Goal: Task Accomplishment & Management: Complete application form

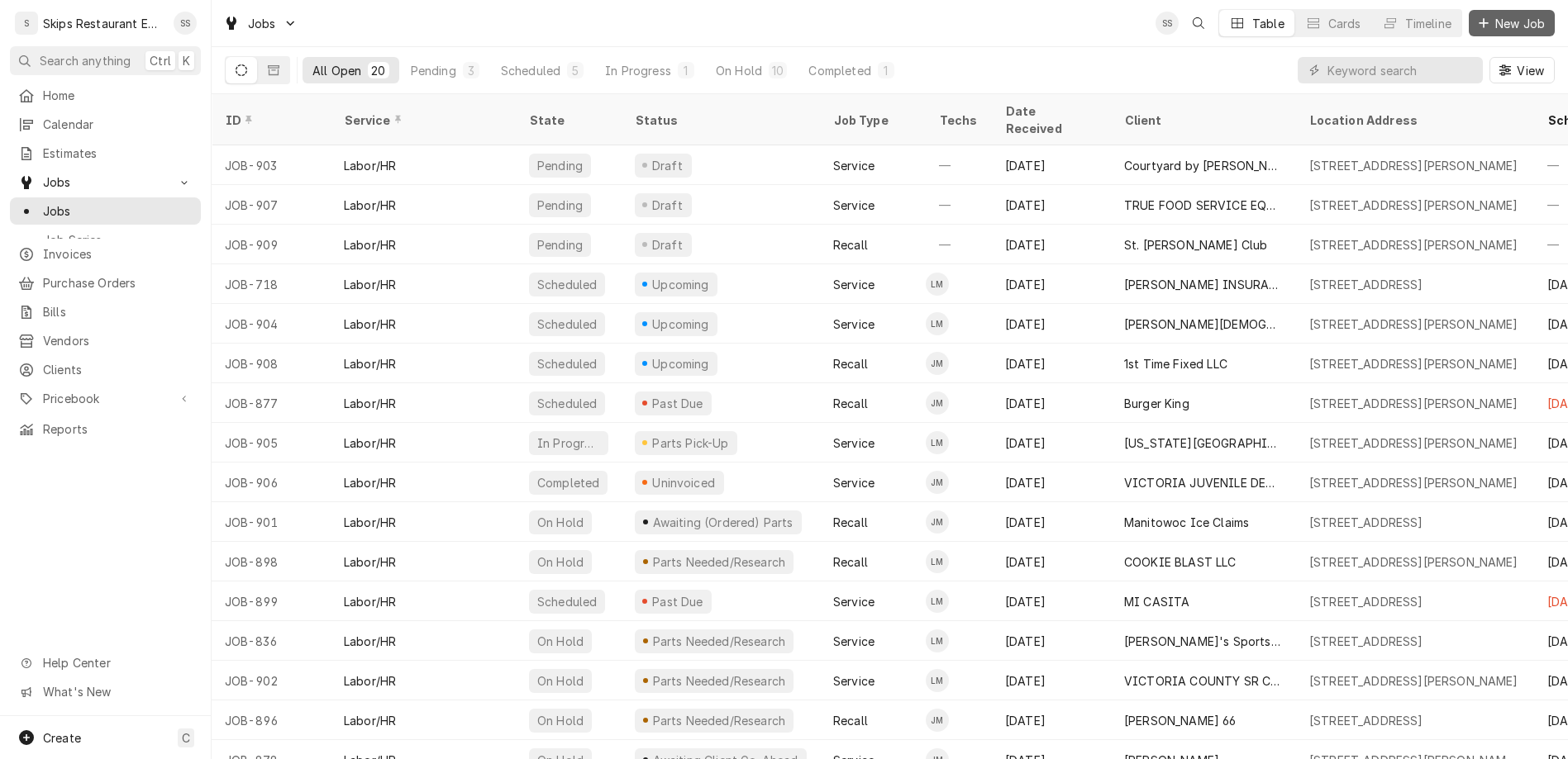
click at [1516, 19] on span "New Job" at bounding box center [1520, 23] width 56 height 17
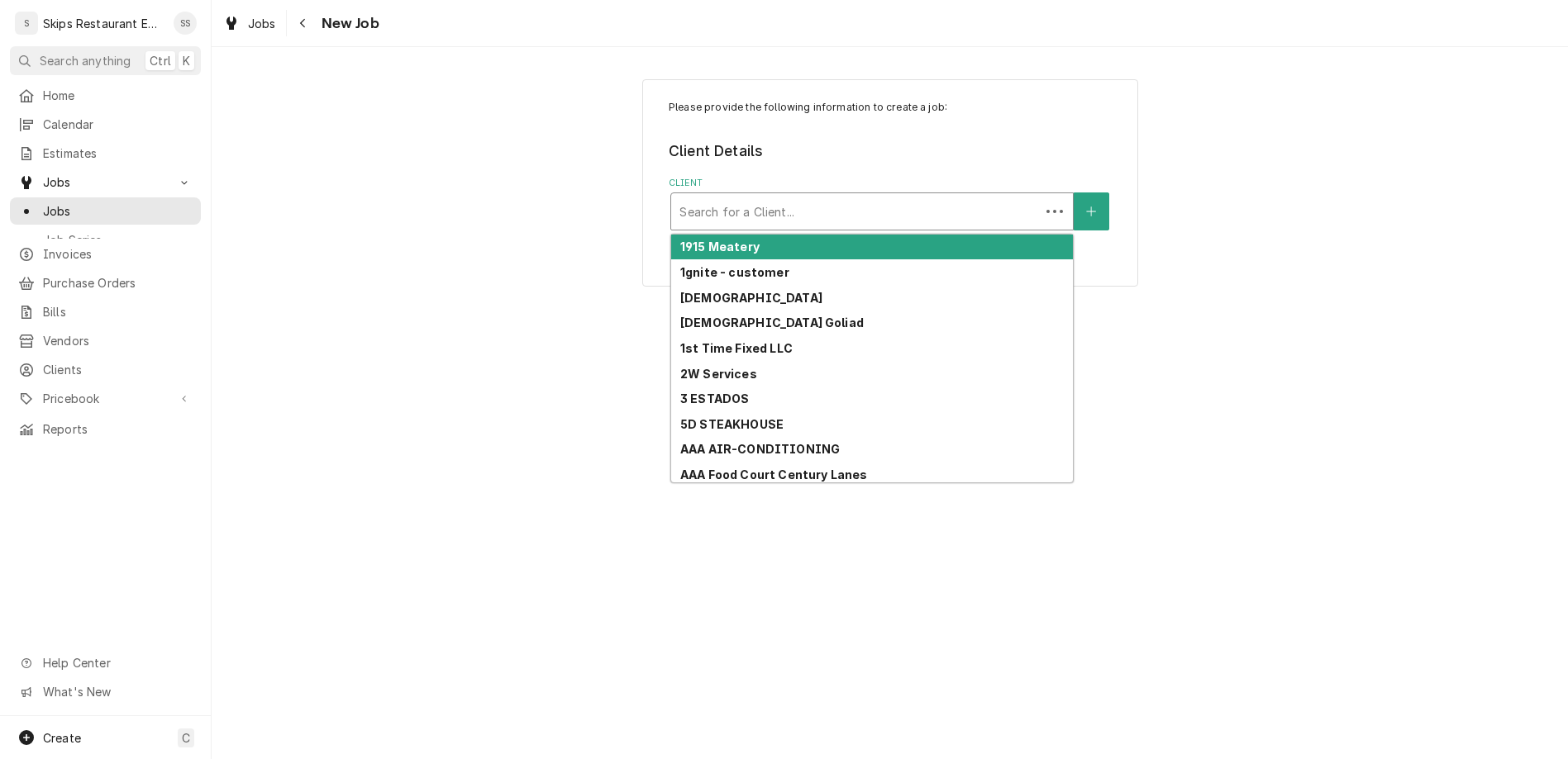
click at [832, 197] on div "Client" at bounding box center [856, 212] width 352 height 30
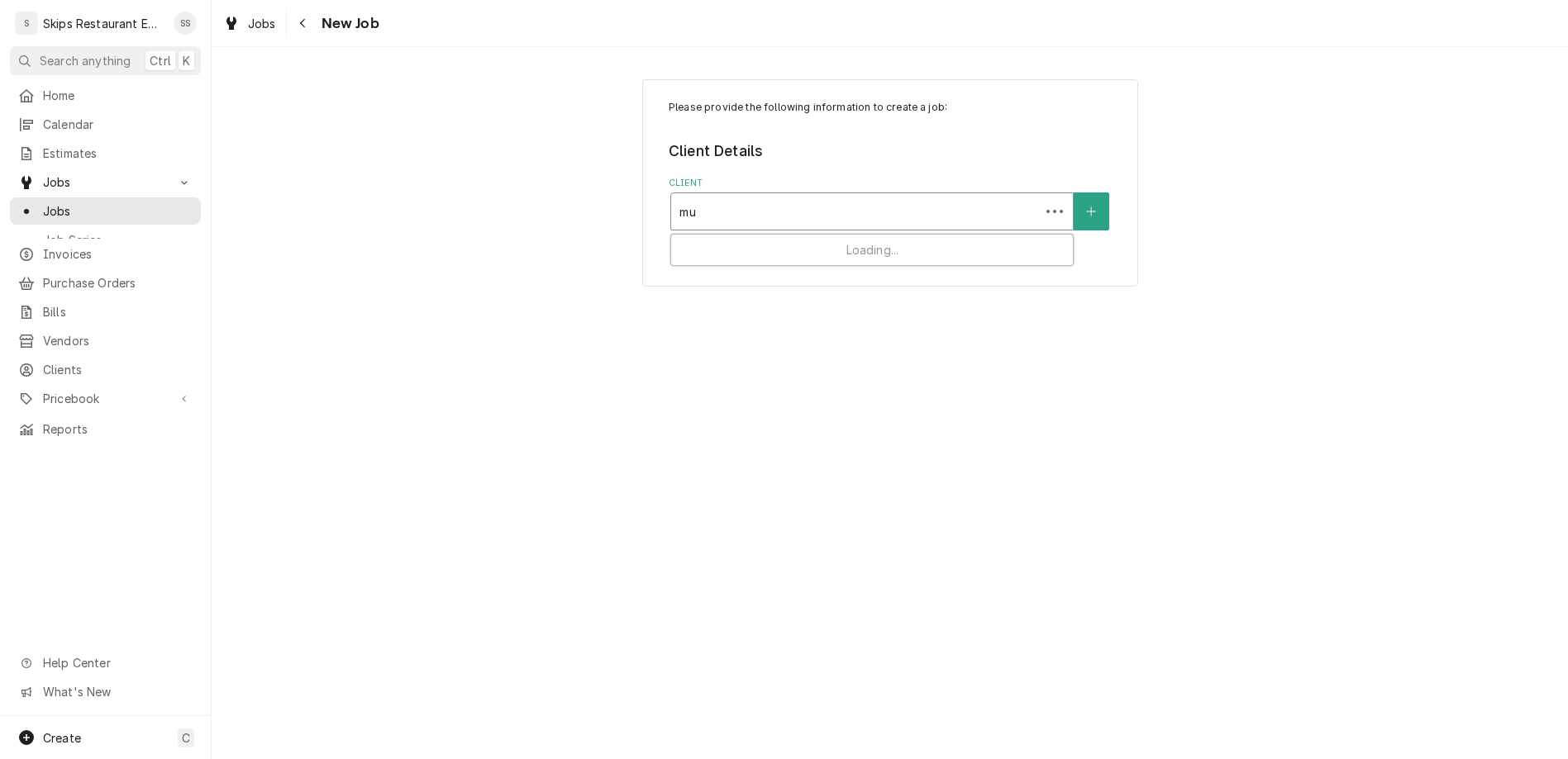
type input "mum"
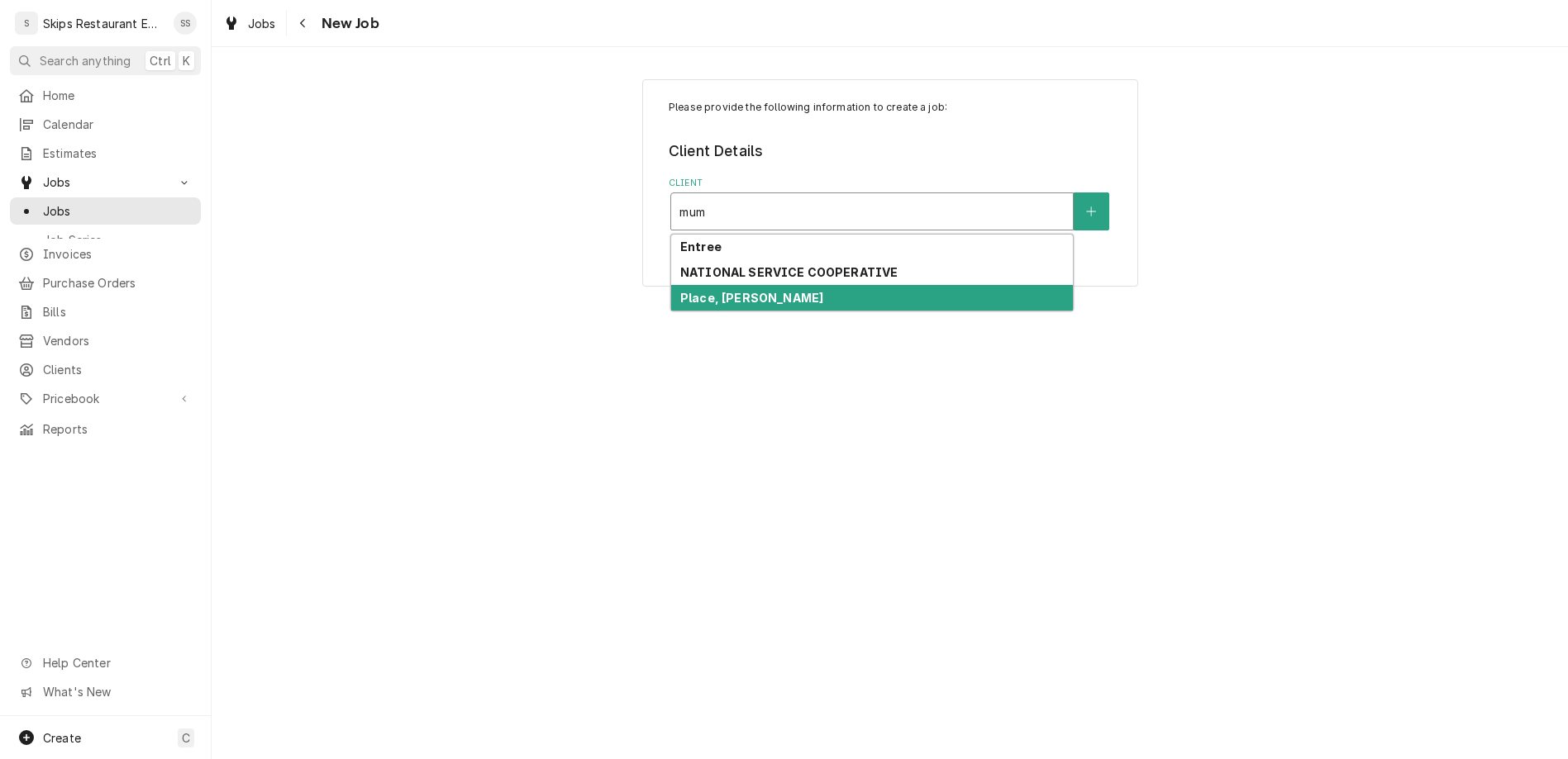
click at [774, 291] on strong "Place, Mumphord's" at bounding box center [751, 297] width 143 height 14
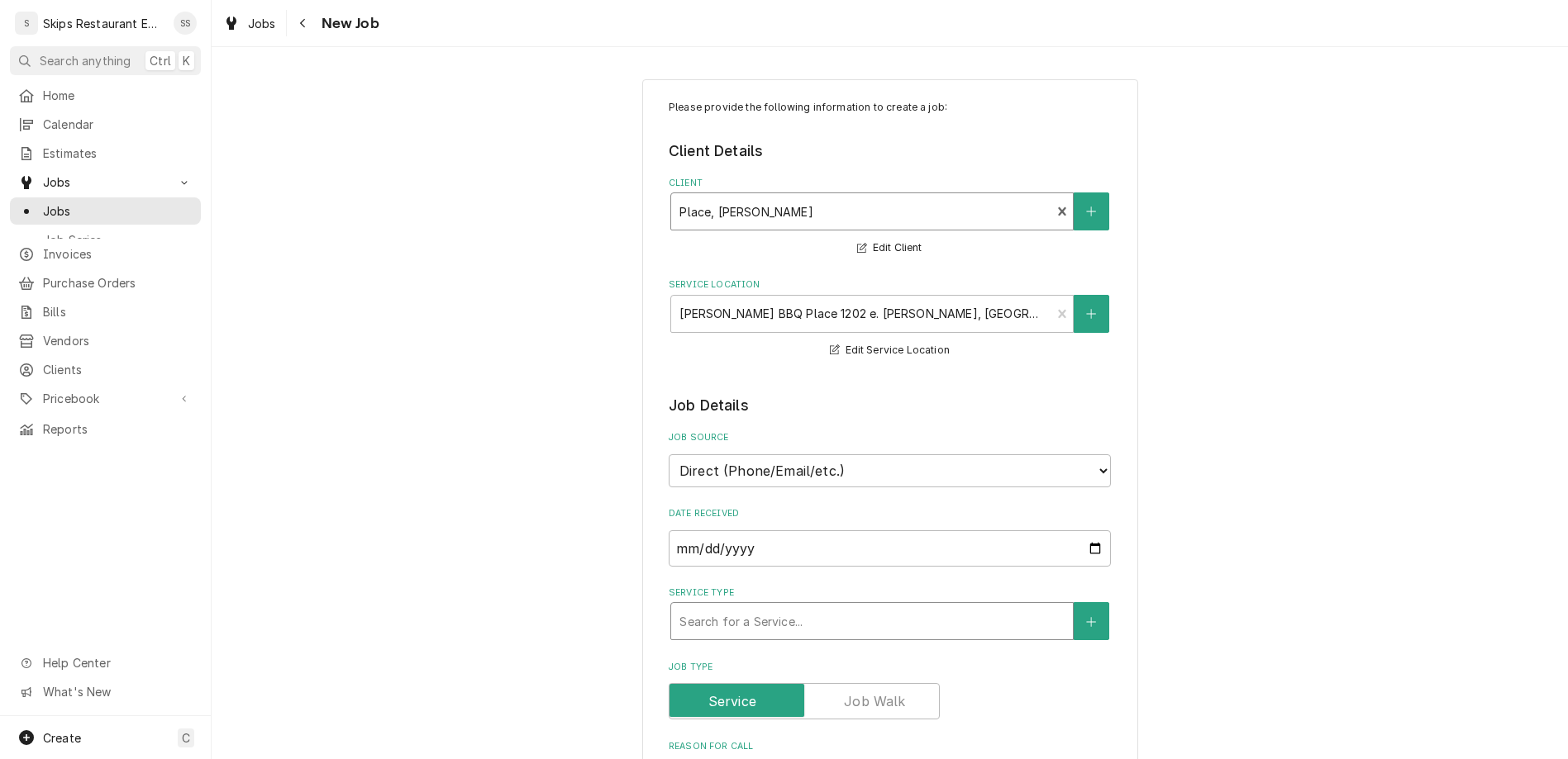
click at [758, 606] on div "Service Type" at bounding box center [872, 621] width 385 height 30
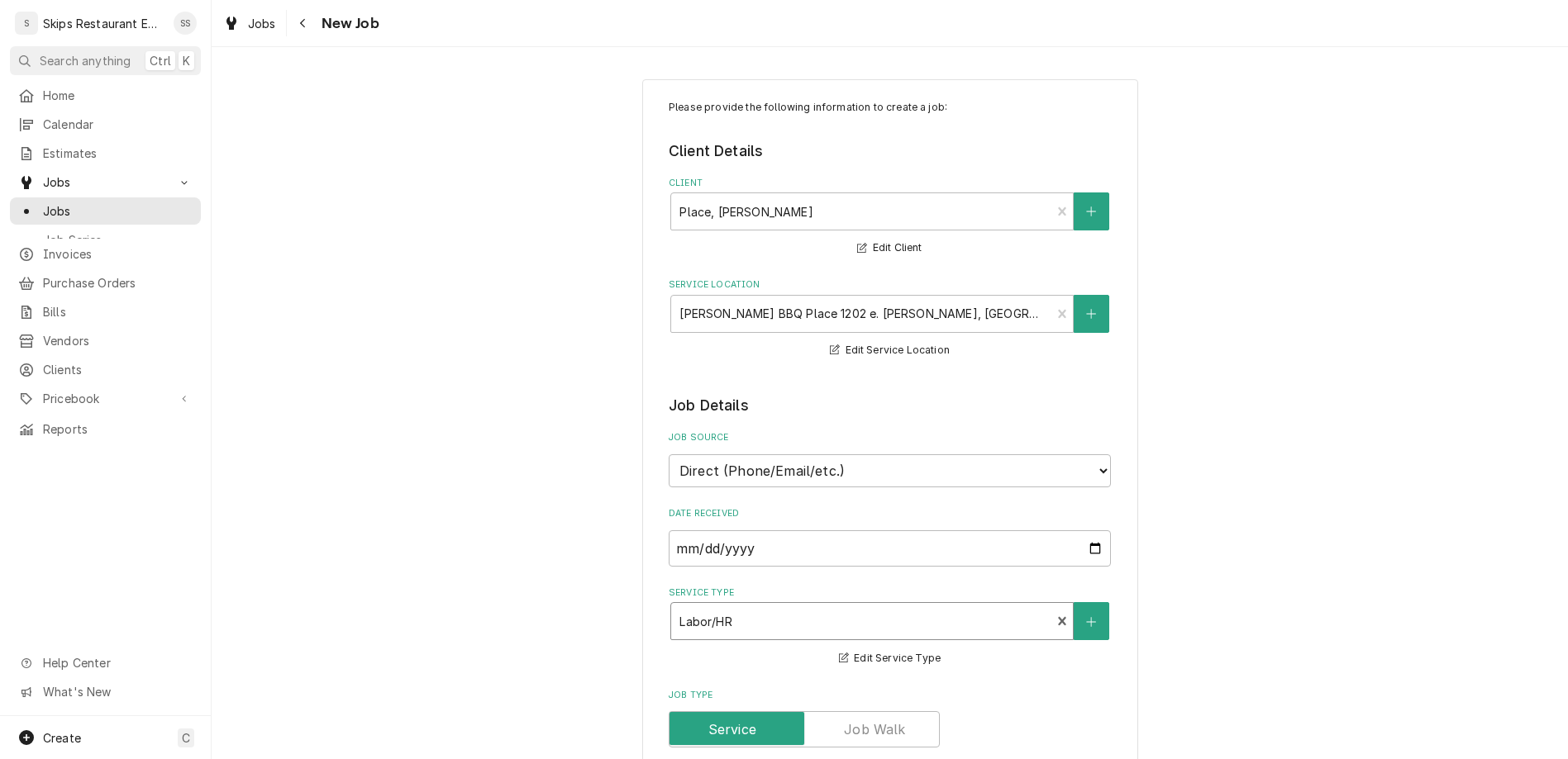
type textarea "x"
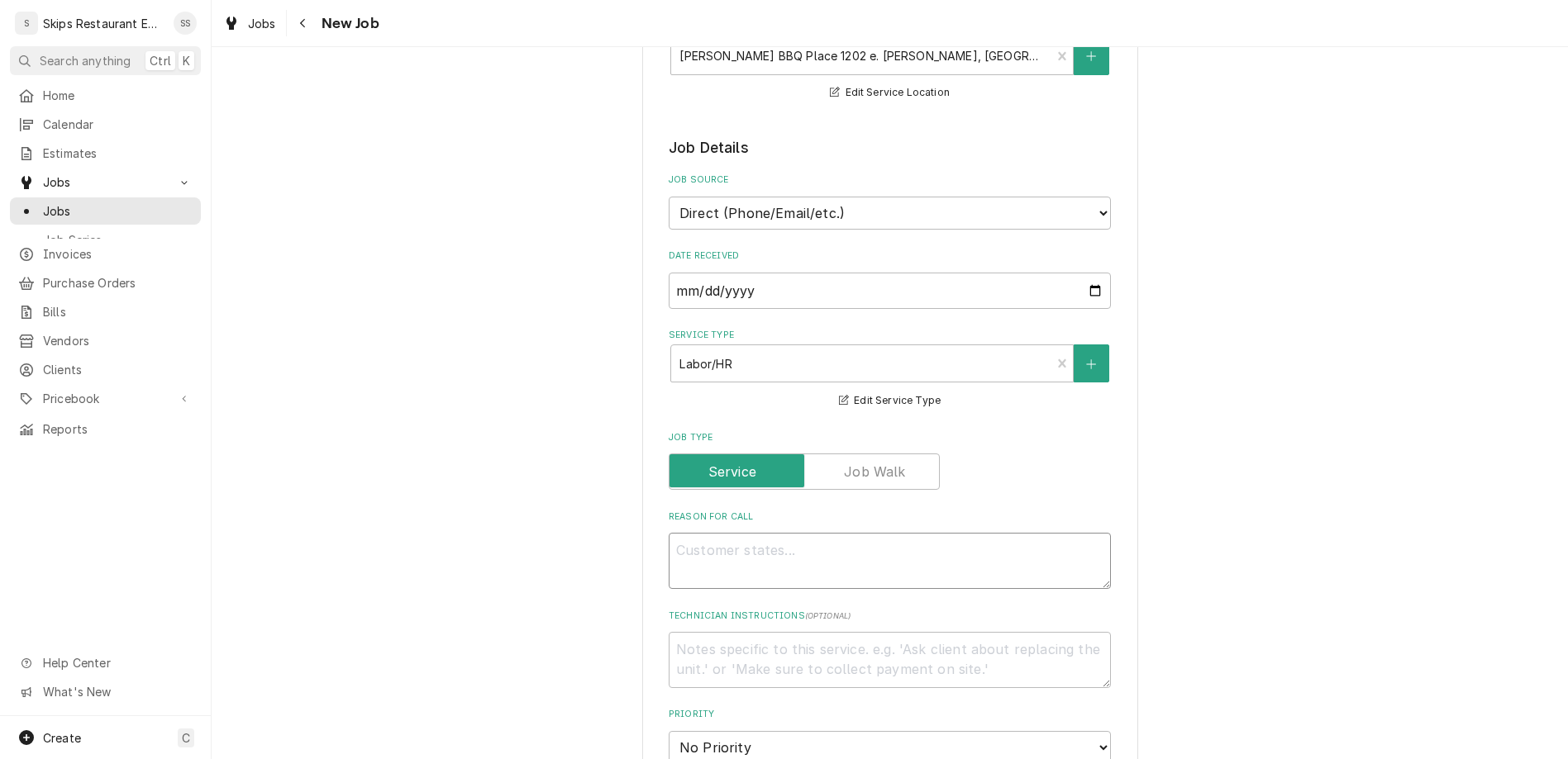
scroll to position [607, 0]
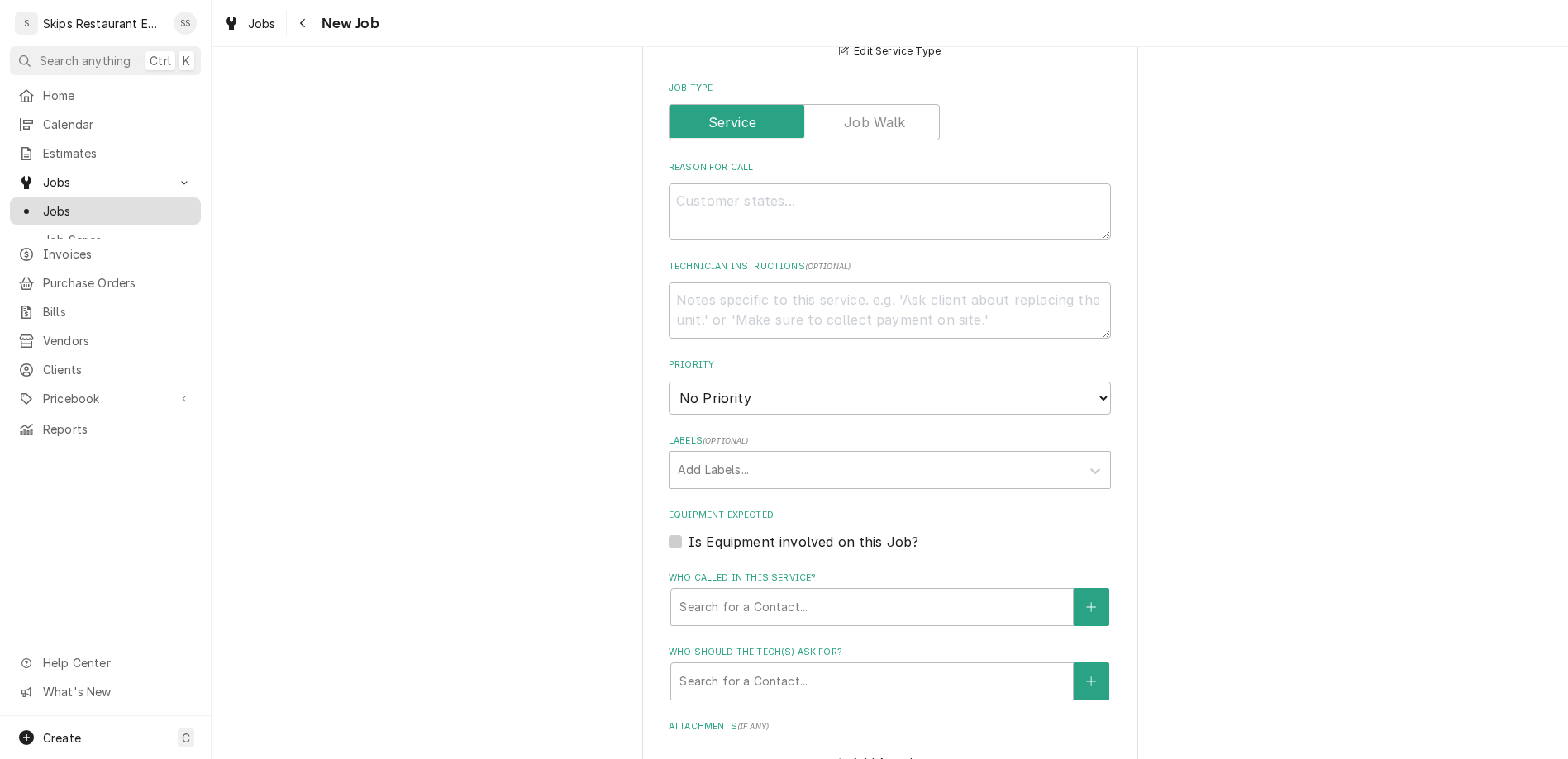
click at [45, 202] on span "Jobs" at bounding box center [117, 211] width 150 height 17
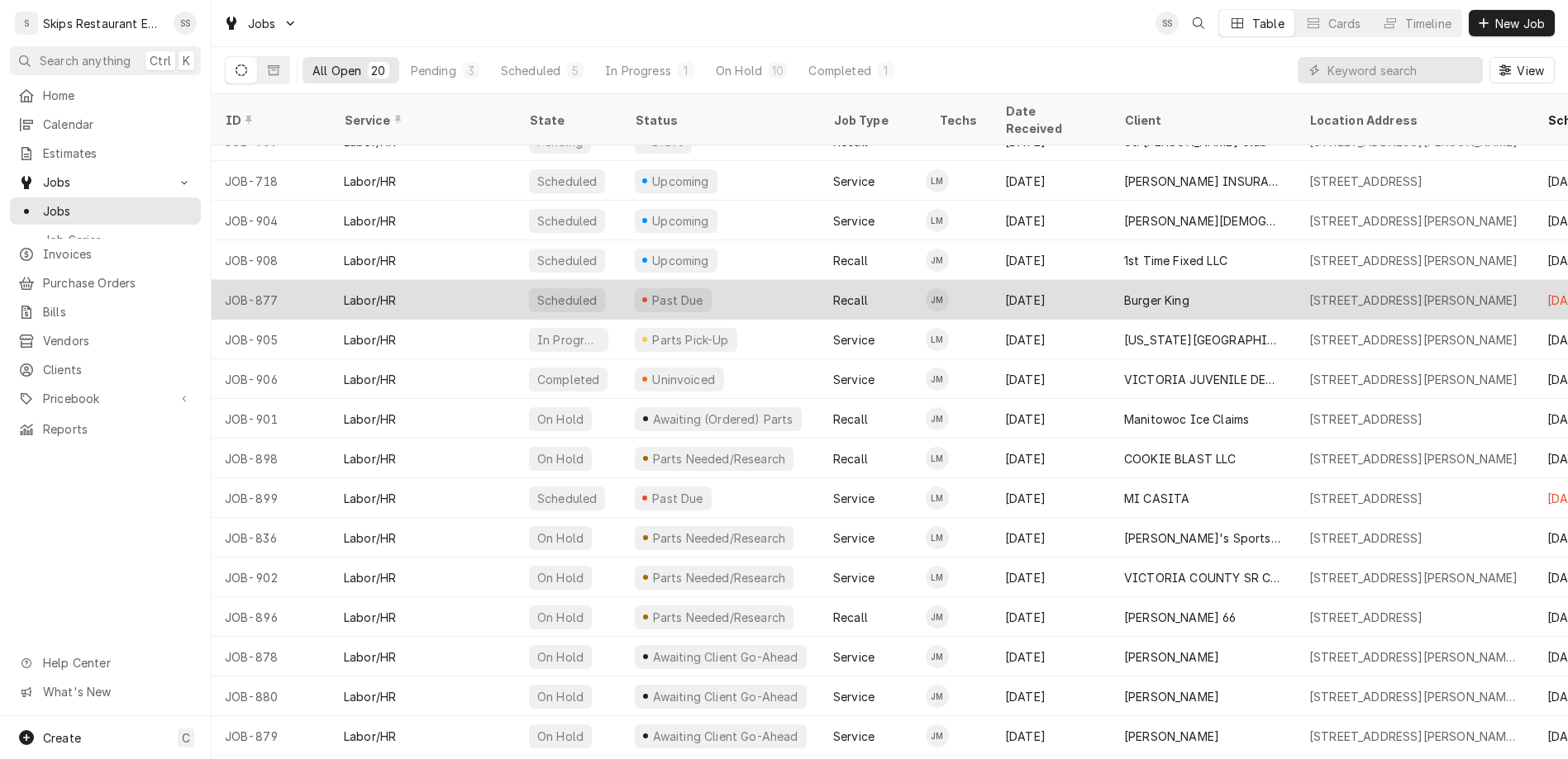
scroll to position [143, 0]
